Goal: Task Accomplishment & Management: Contribute content

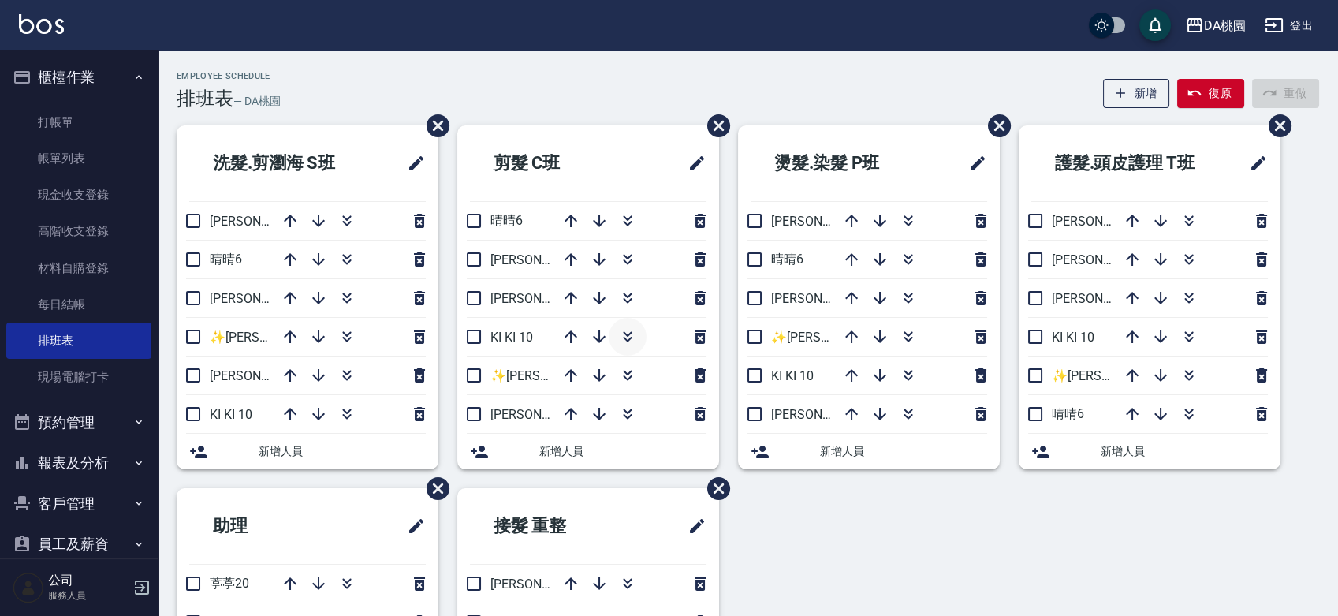
click at [630, 338] on icon "button" at bounding box center [627, 340] width 9 height 6
click at [91, 262] on link "材料自購登錄" at bounding box center [78, 268] width 145 height 36
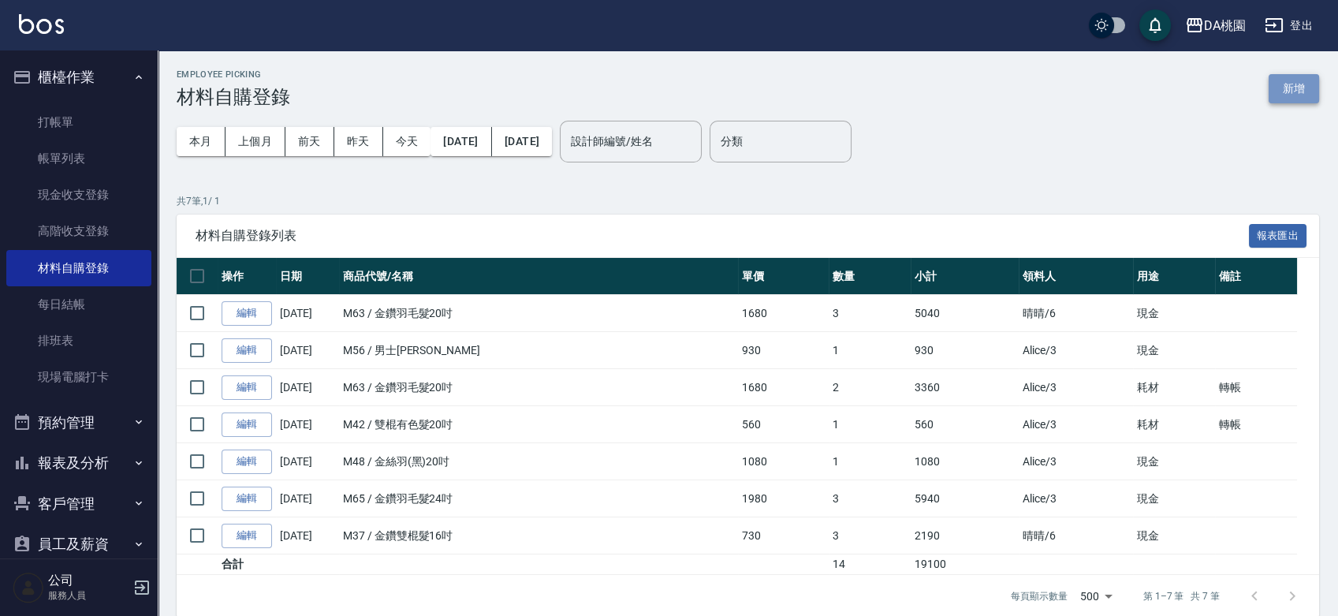
click at [1294, 86] on button "新增" at bounding box center [1294, 88] width 50 height 29
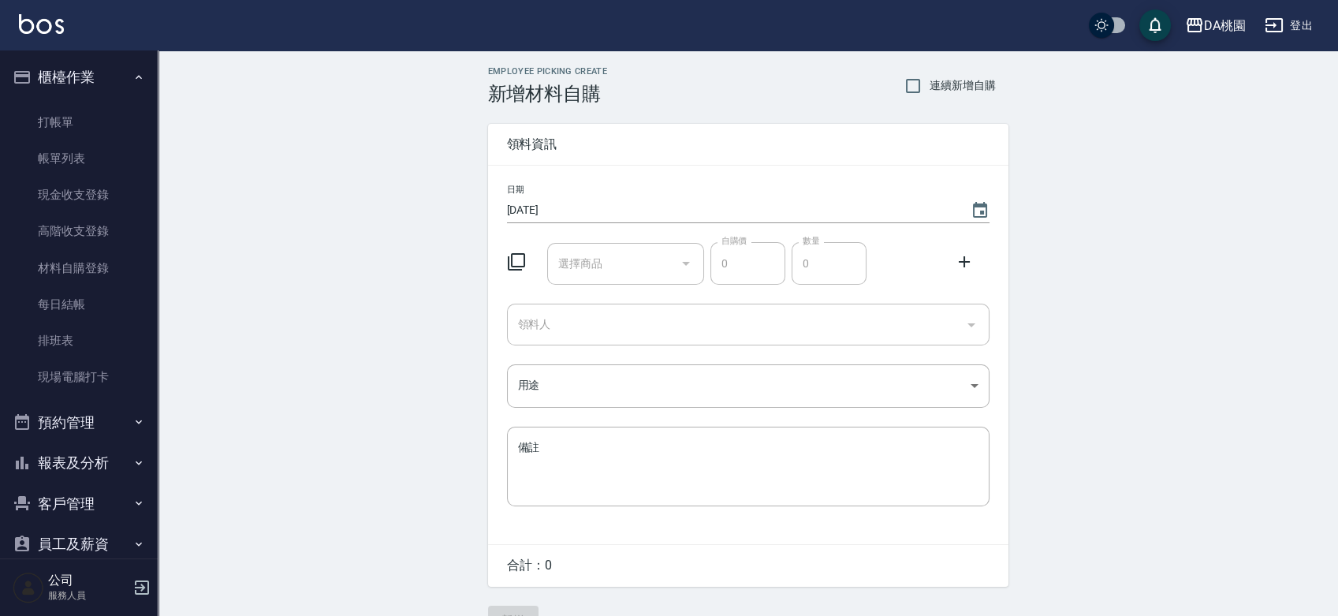
click at [628, 259] on input "選擇商品" at bounding box center [613, 264] width 119 height 28
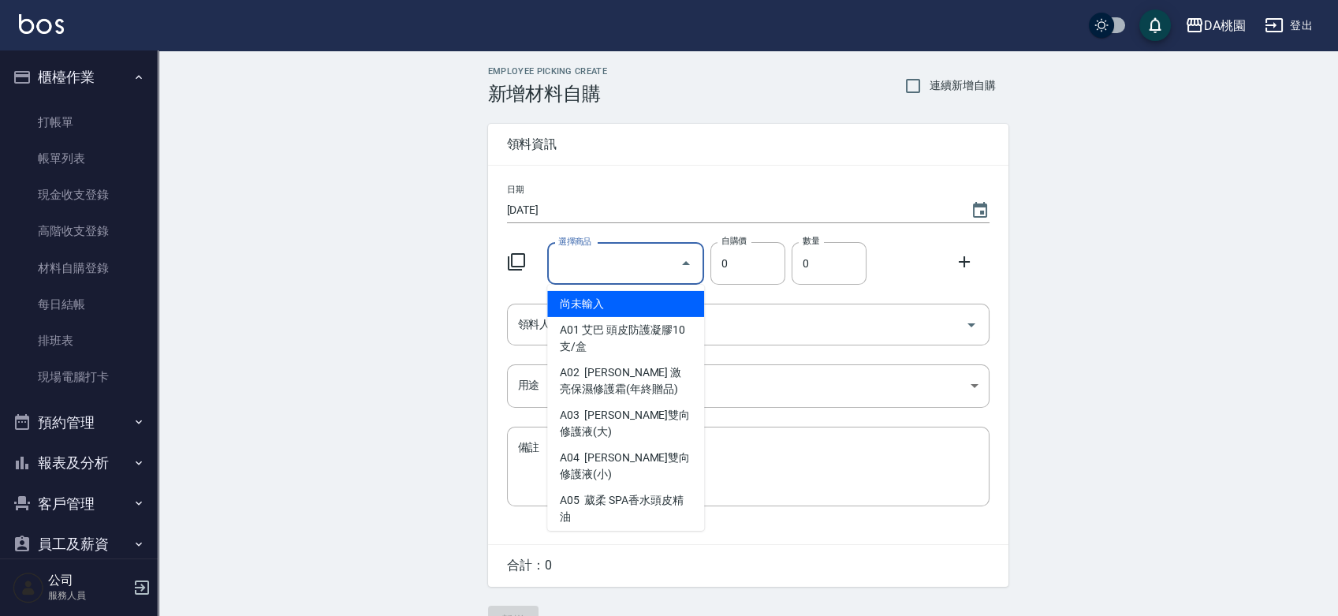
click at [625, 260] on input "選擇商品" at bounding box center [613, 264] width 119 height 28
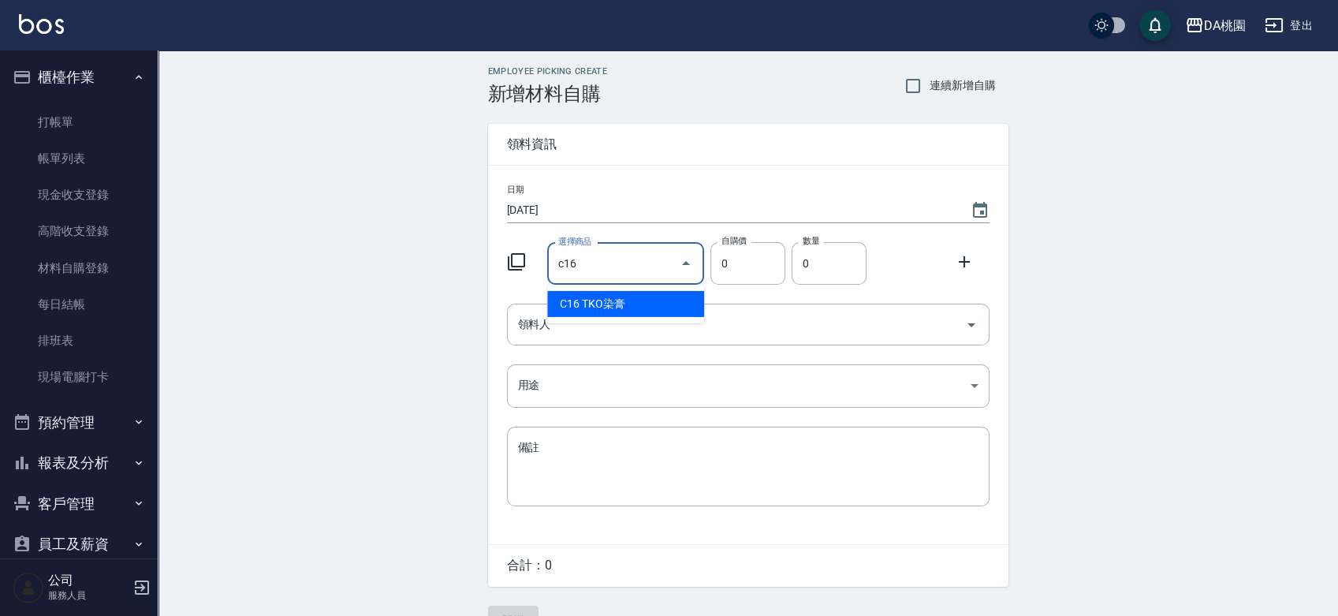
type input "TKO染膏"
type input "105"
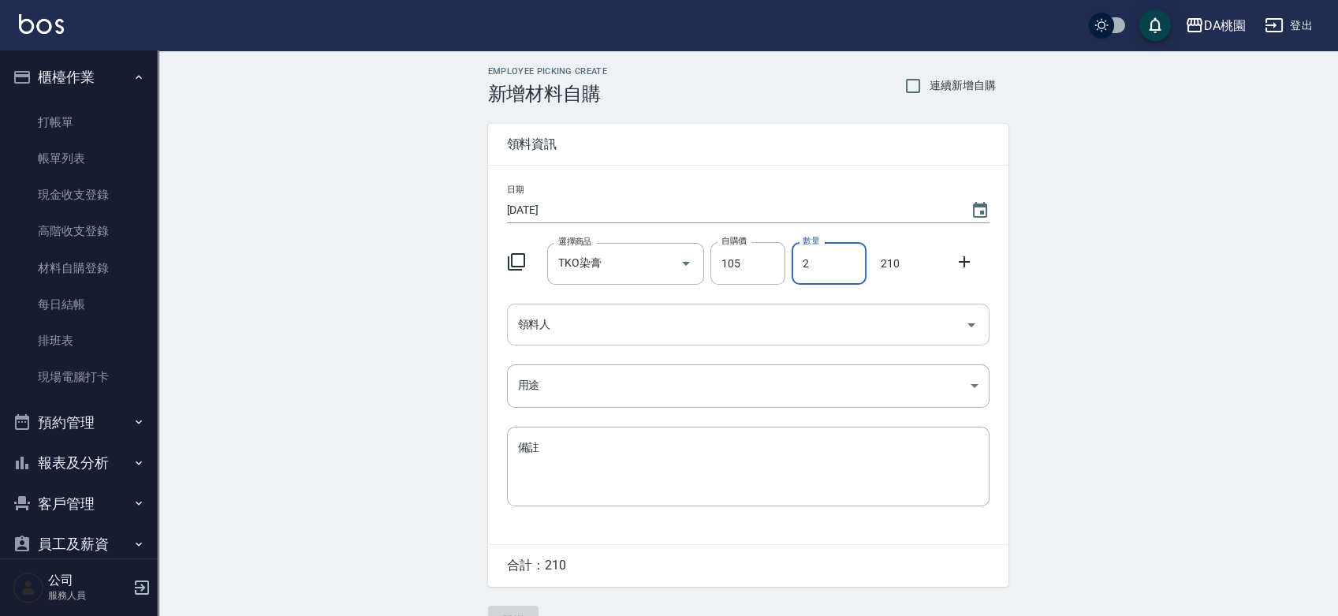
type input "2"
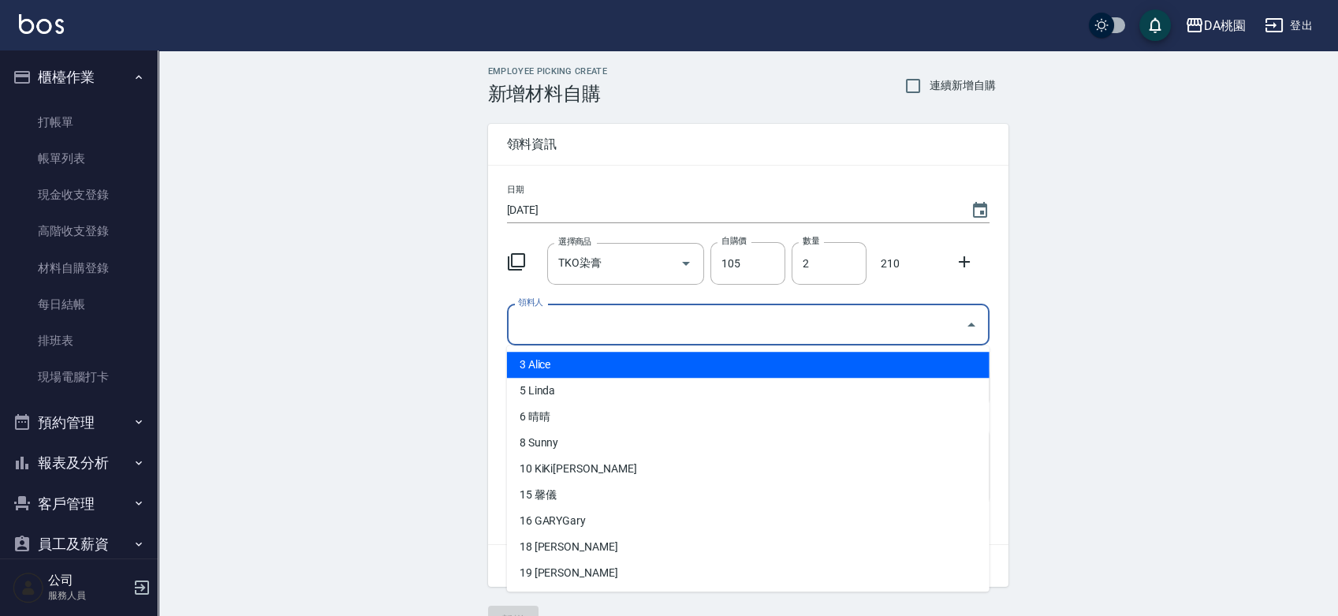
click at [851, 326] on input "領料人" at bounding box center [736, 325] width 445 height 28
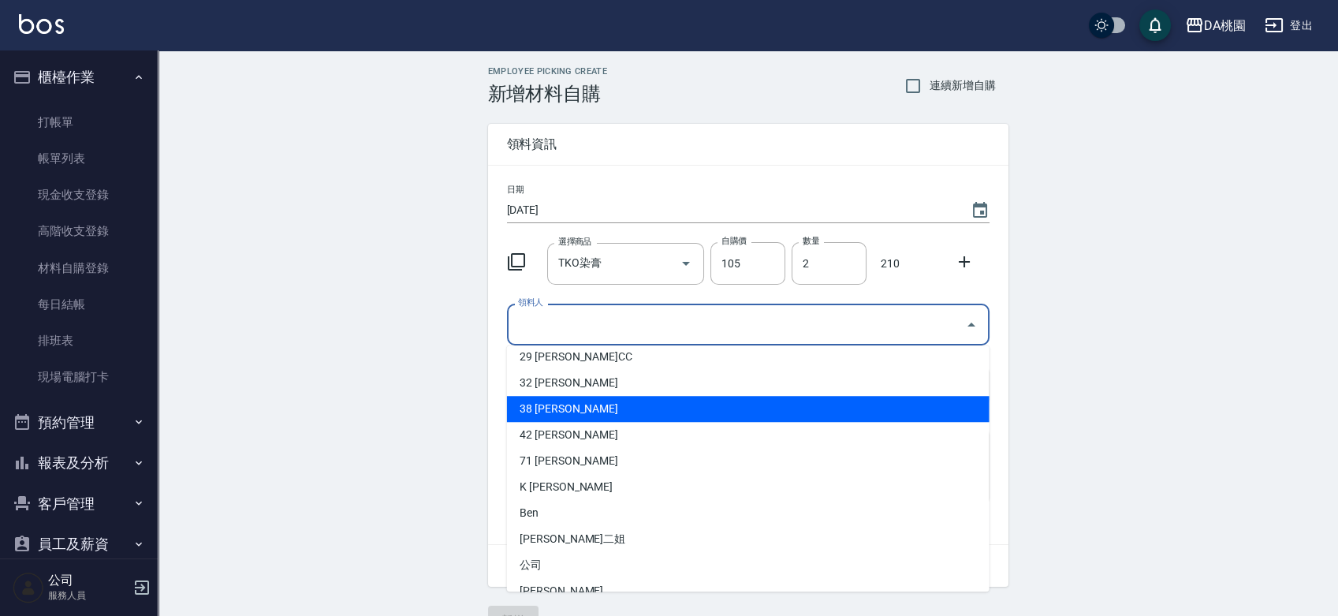
scroll to position [350, 0]
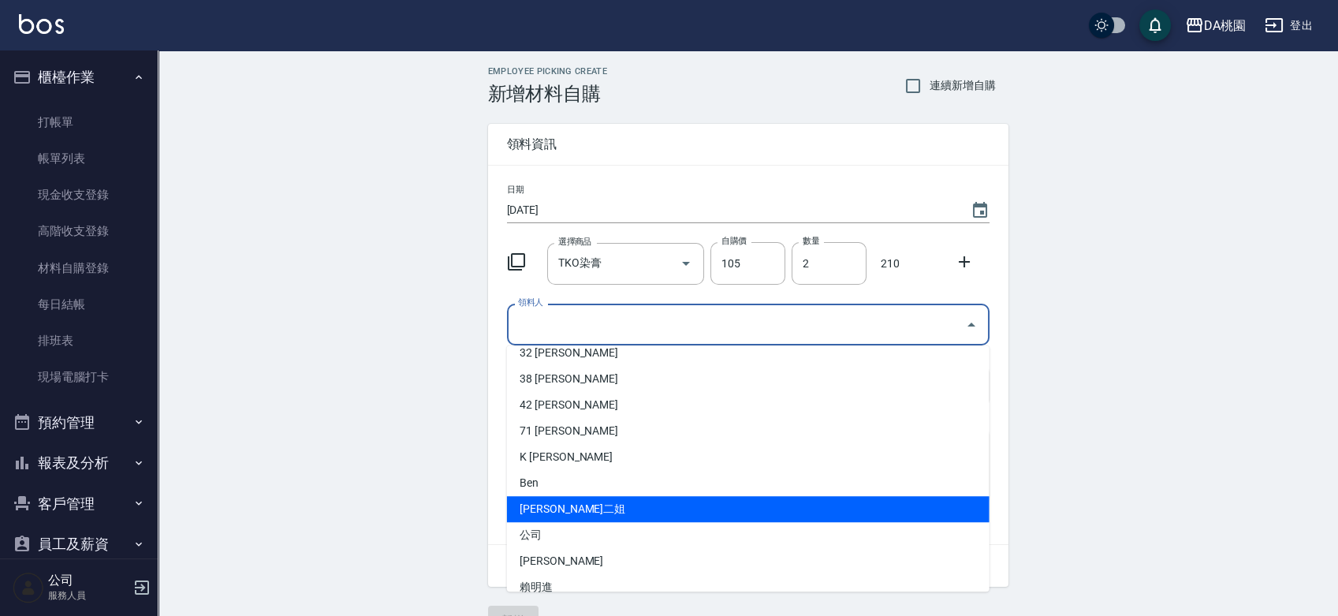
click at [545, 501] on li "[PERSON_NAME]二姐" at bounding box center [748, 509] width 483 height 26
type input "[PERSON_NAME]二姐"
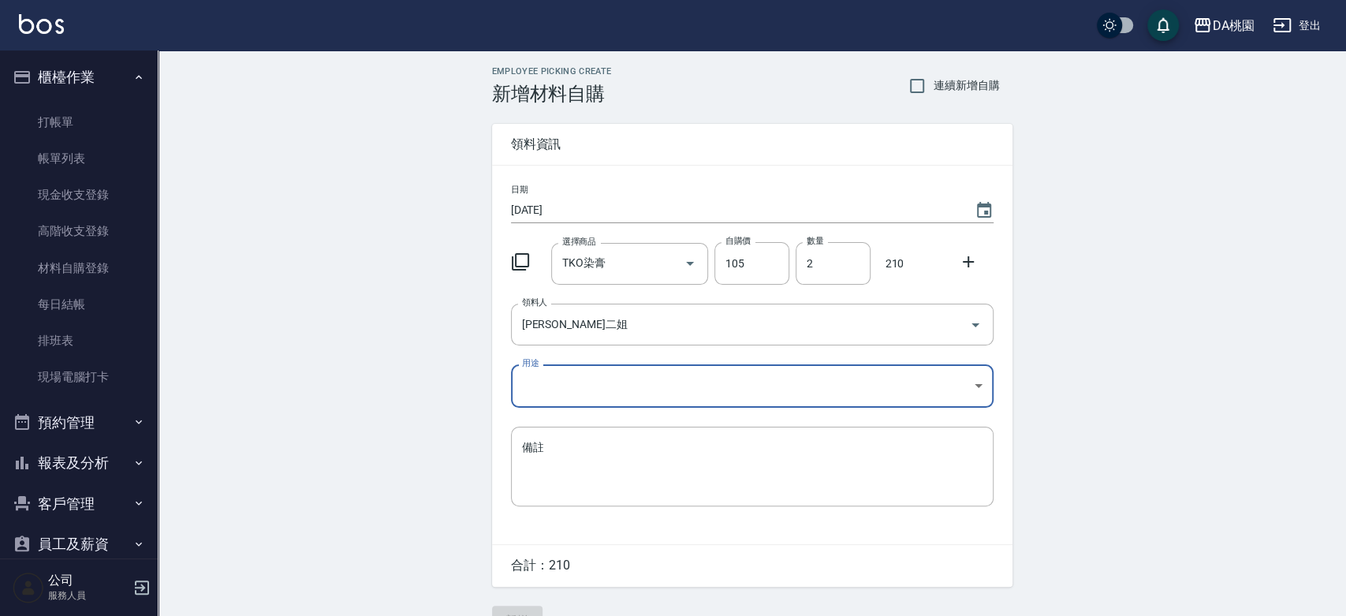
click at [563, 389] on body "DA桃園 登出 櫃檯作業 打帳單 帳單列表 現金收支登錄 高階收支登錄 材料自購登錄 每日結帳 排班表 現場電腦打卡 預約管理 預約管理 單日預約紀錄 單週預…" at bounding box center [673, 325] width 1346 height 650
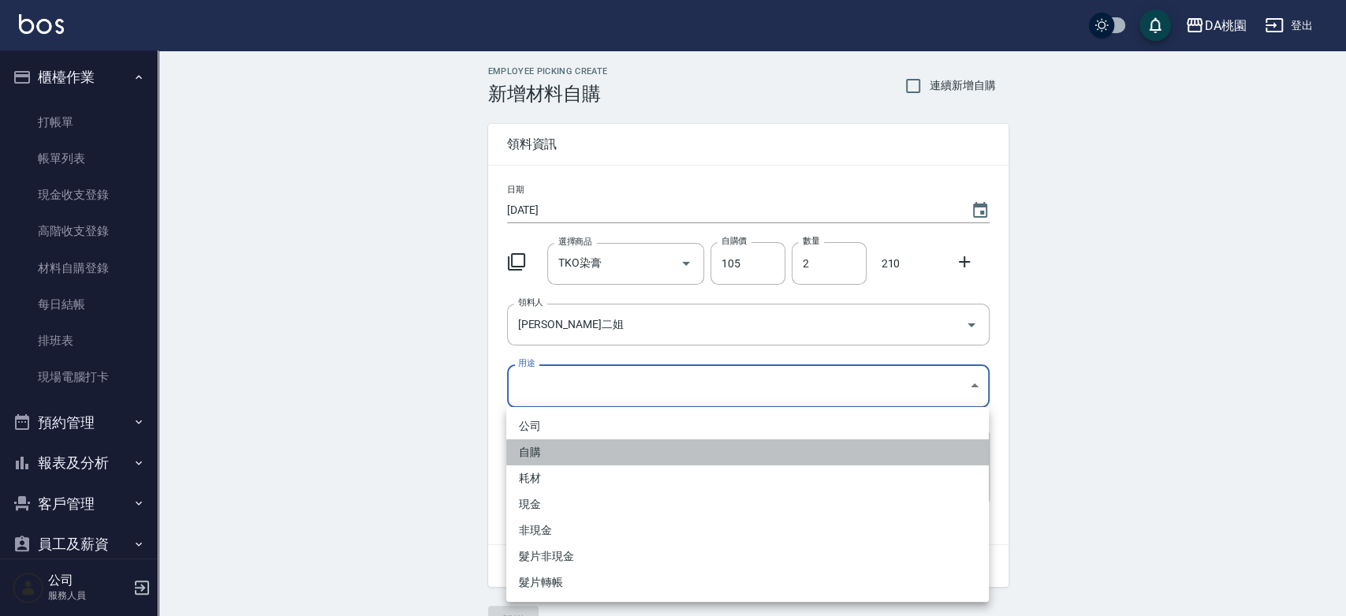
drag, startPoint x: 543, startPoint y: 453, endPoint x: 535, endPoint y: 453, distance: 7.9
click at [543, 453] on li "自購" at bounding box center [747, 452] width 483 height 26
type input "自購"
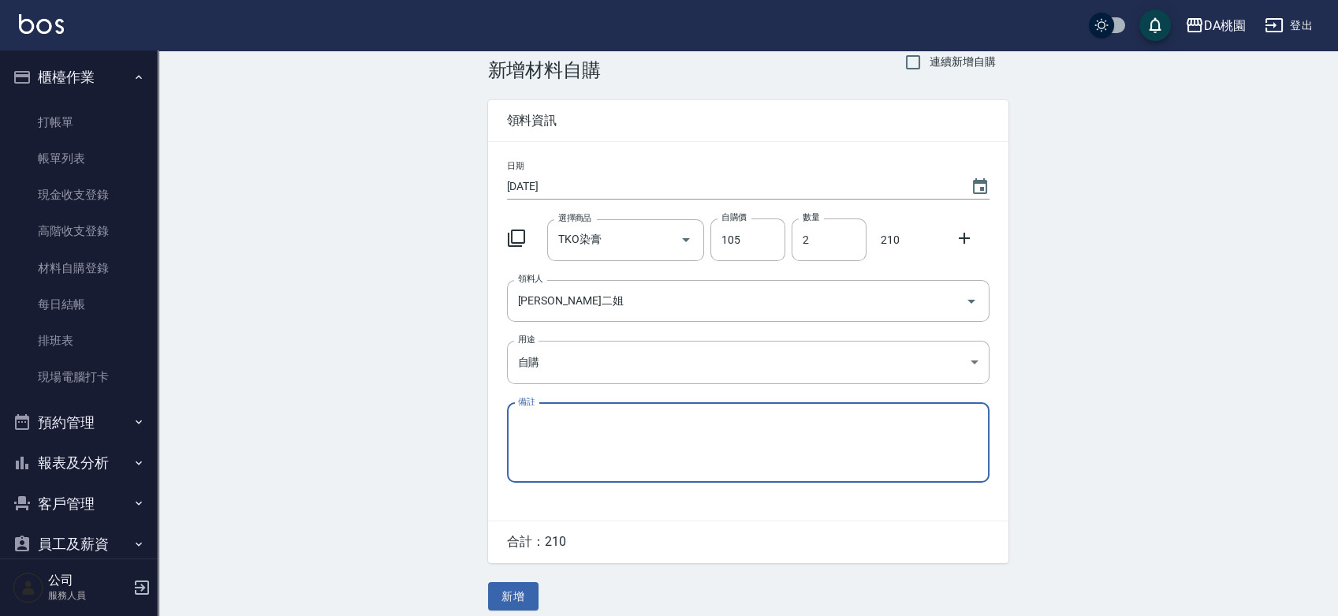
scroll to position [35, 0]
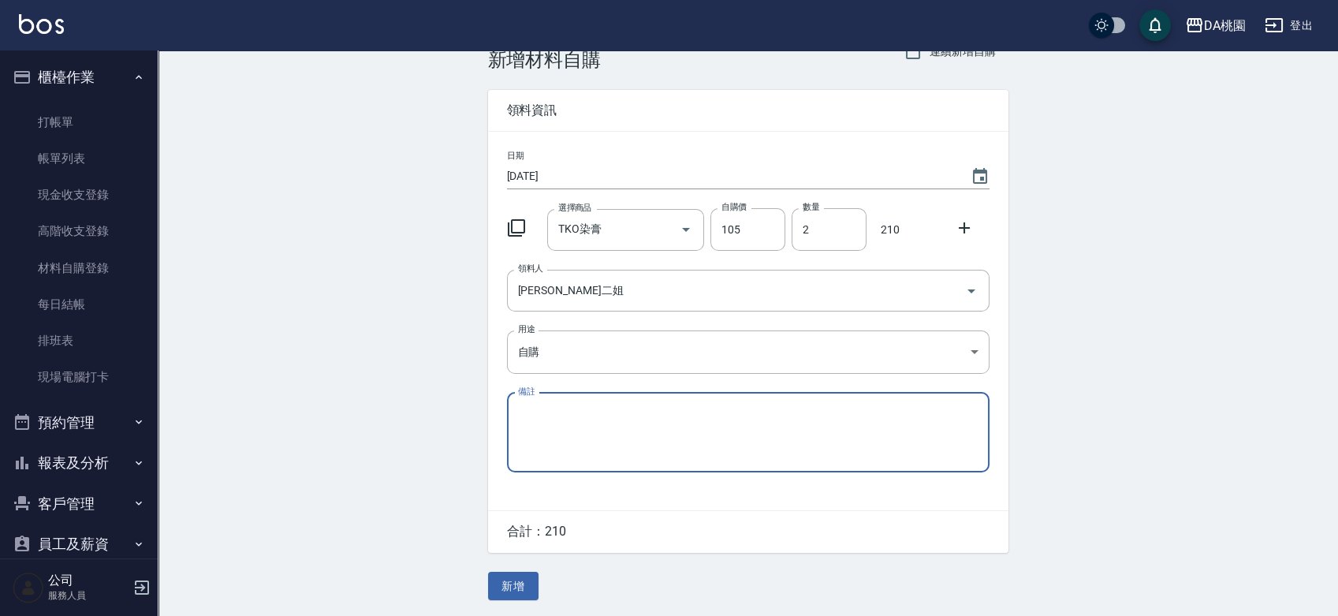
click at [516, 593] on button "新增" at bounding box center [513, 586] width 50 height 29
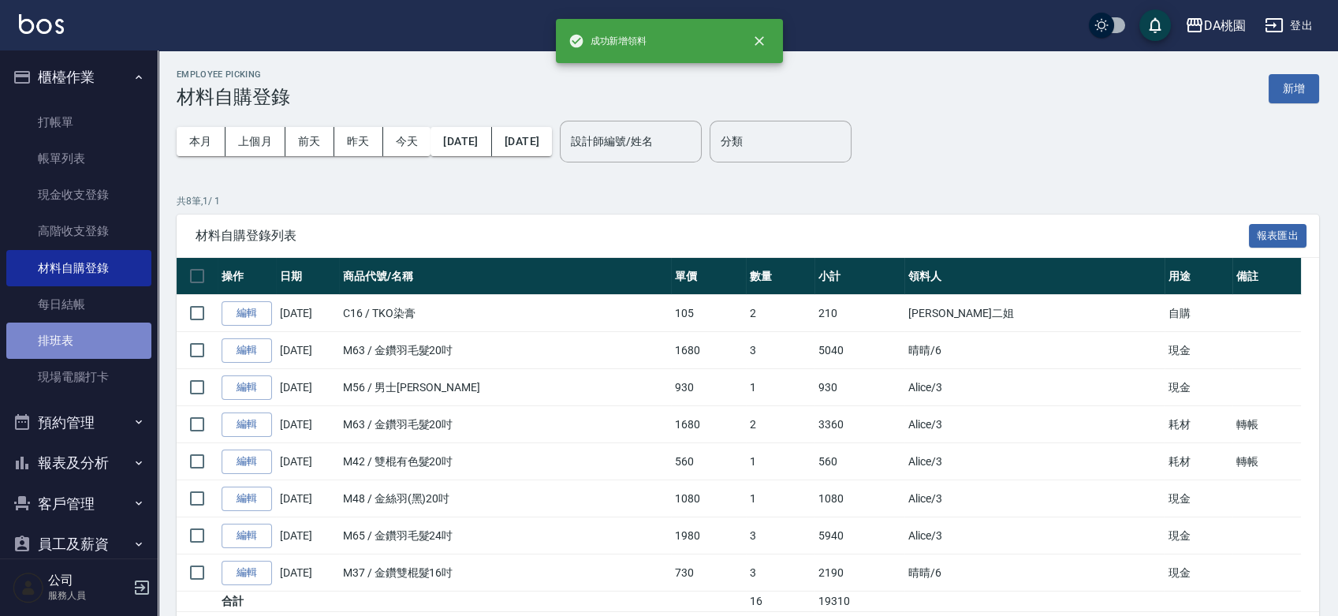
click at [88, 351] on link "排班表" at bounding box center [78, 341] width 145 height 36
